Goal: Task Accomplishment & Management: Complete application form

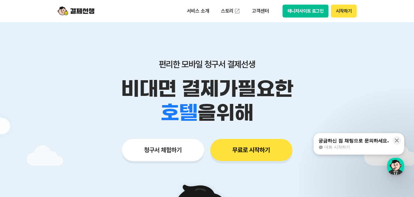
click at [344, 8] on button "시작하기" at bounding box center [343, 11] width 25 height 13
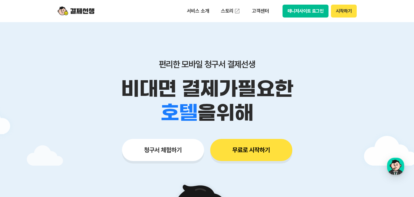
click at [341, 13] on button "시작하기" at bounding box center [343, 11] width 25 height 13
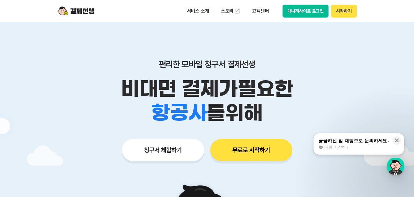
click at [342, 12] on button "시작하기" at bounding box center [343, 11] width 25 height 13
